Goal: Task Accomplishment & Management: Complete application form

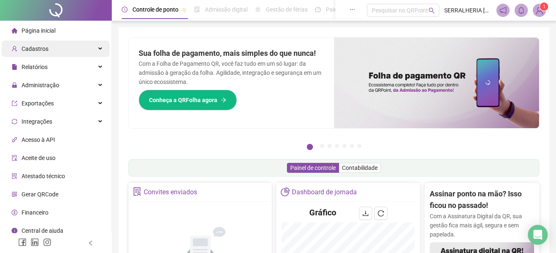
click at [35, 53] on span "Cadastros" at bounding box center [30, 49] width 37 height 17
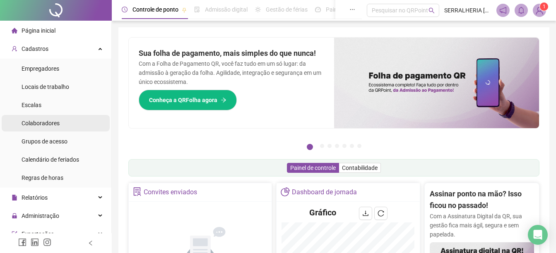
click at [58, 126] on span "Colaboradores" at bounding box center [41, 123] width 38 height 7
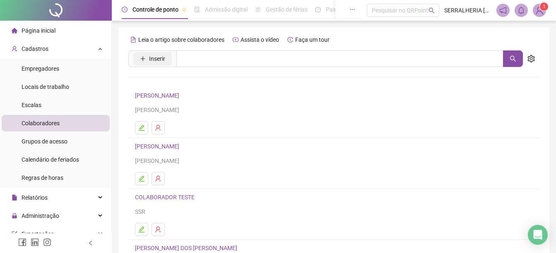
click at [142, 54] on button "Inserir" at bounding box center [152, 58] width 39 height 13
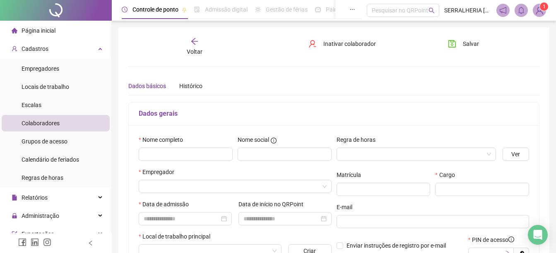
type input "*****"
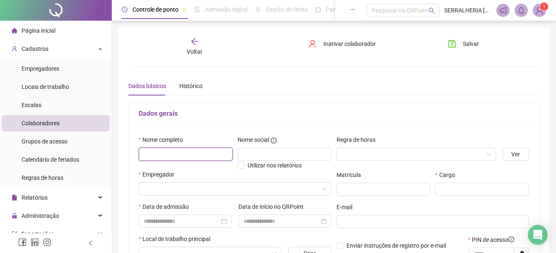
click at [172, 156] on input "text" at bounding box center [186, 154] width 94 height 13
type input "**********"
click at [172, 186] on input "search" at bounding box center [232, 189] width 176 height 12
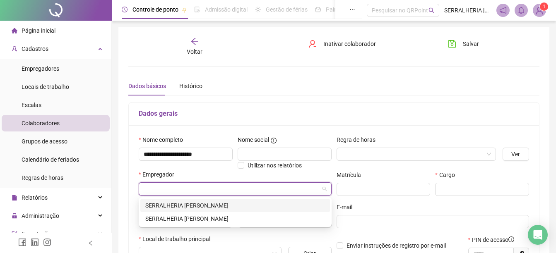
click at [261, 205] on div "SERRALHERIA [PERSON_NAME]" at bounding box center [235, 205] width 180 height 9
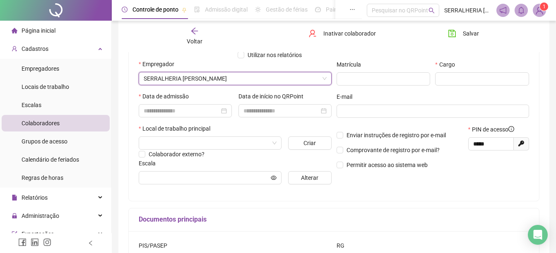
scroll to position [116, 0]
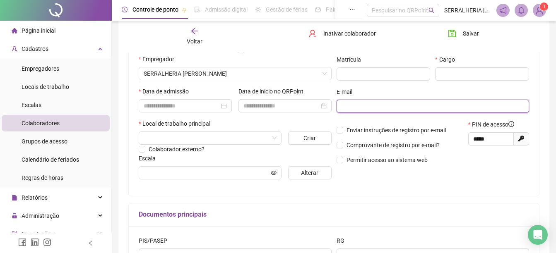
click at [347, 107] on input "text" at bounding box center [432, 106] width 181 height 9
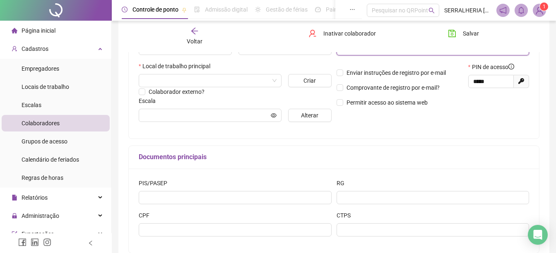
scroll to position [219, 0]
